Goal: Communication & Community: Participate in discussion

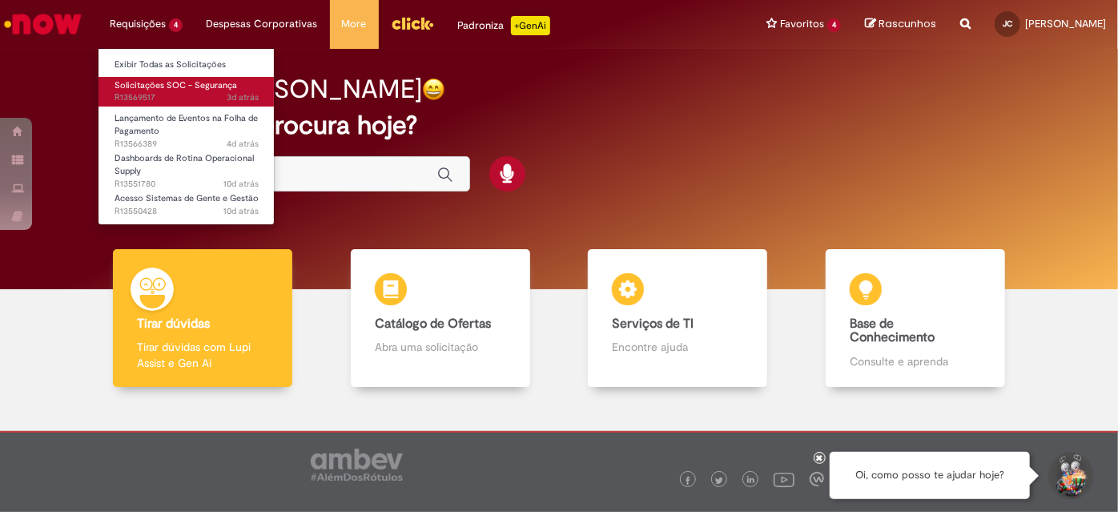
click at [216, 98] on span "3d atrás 3 dias atrás R13569517" at bounding box center [187, 97] width 144 height 13
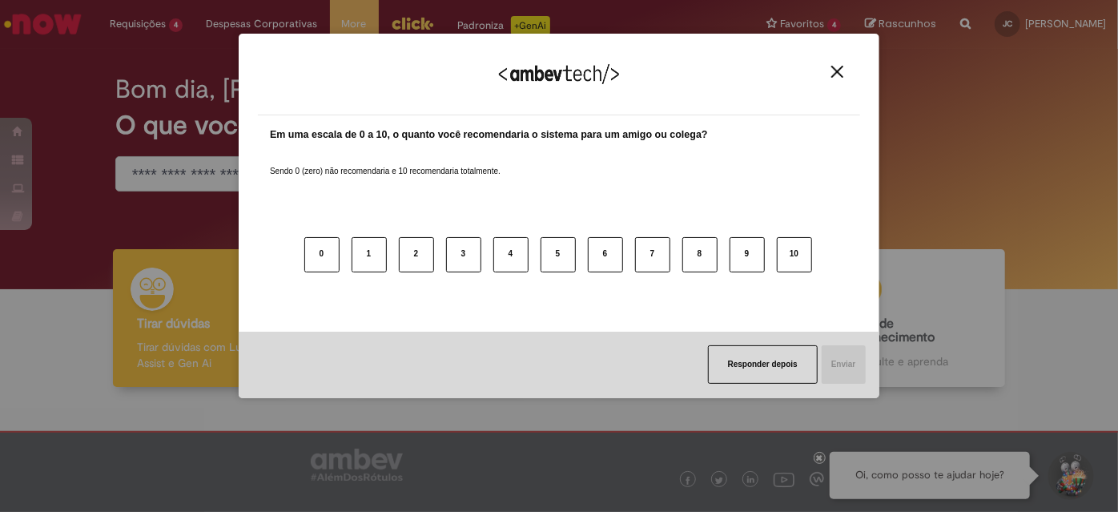
click at [835, 66] on img "Close" at bounding box center [837, 72] width 12 height 12
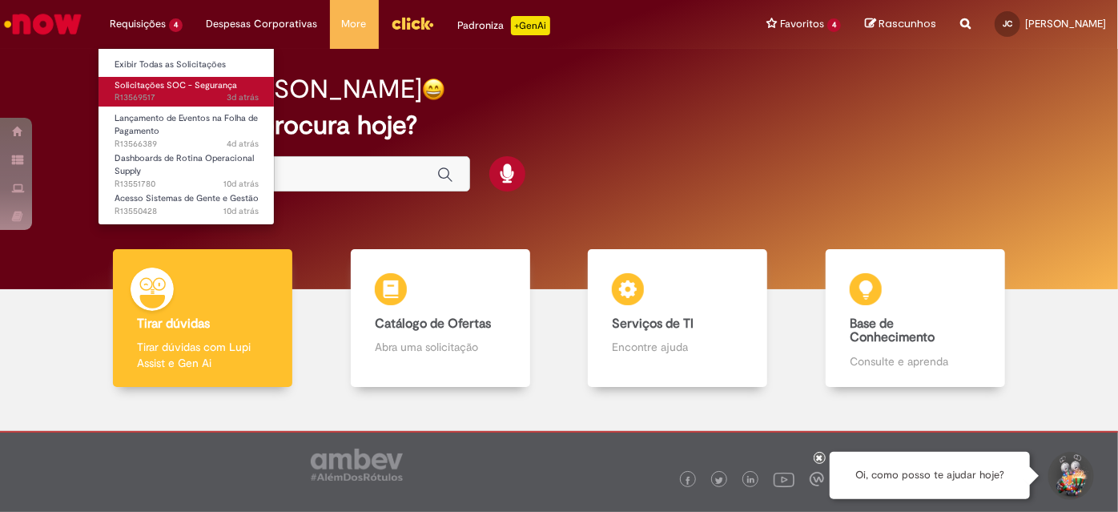
click at [185, 94] on span "3d atrás 3 dias atrás R13569517" at bounding box center [187, 97] width 144 height 13
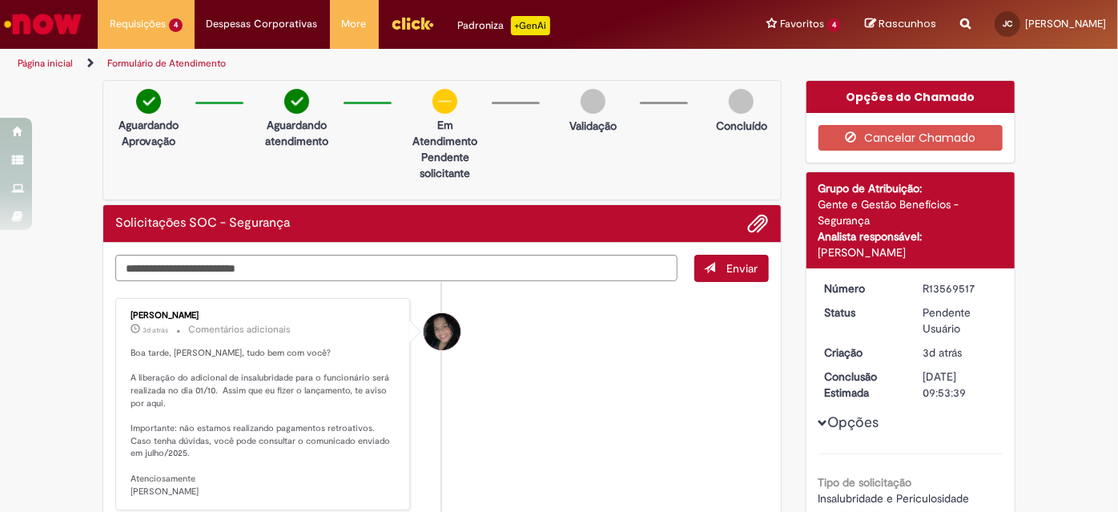
click at [615, 391] on li "[PERSON_NAME] 3d atrás 3 dias atrás Comentários adicionais Boa tarde, [PERSON_N…" at bounding box center [441, 404] width 653 height 213
click at [551, 266] on textarea "Digite sua mensagem aqui..." at bounding box center [396, 268] width 562 height 26
type textarea "**********"
click at [719, 267] on button "Enviar" at bounding box center [731, 268] width 74 height 27
